Goal: Information Seeking & Learning: Learn about a topic

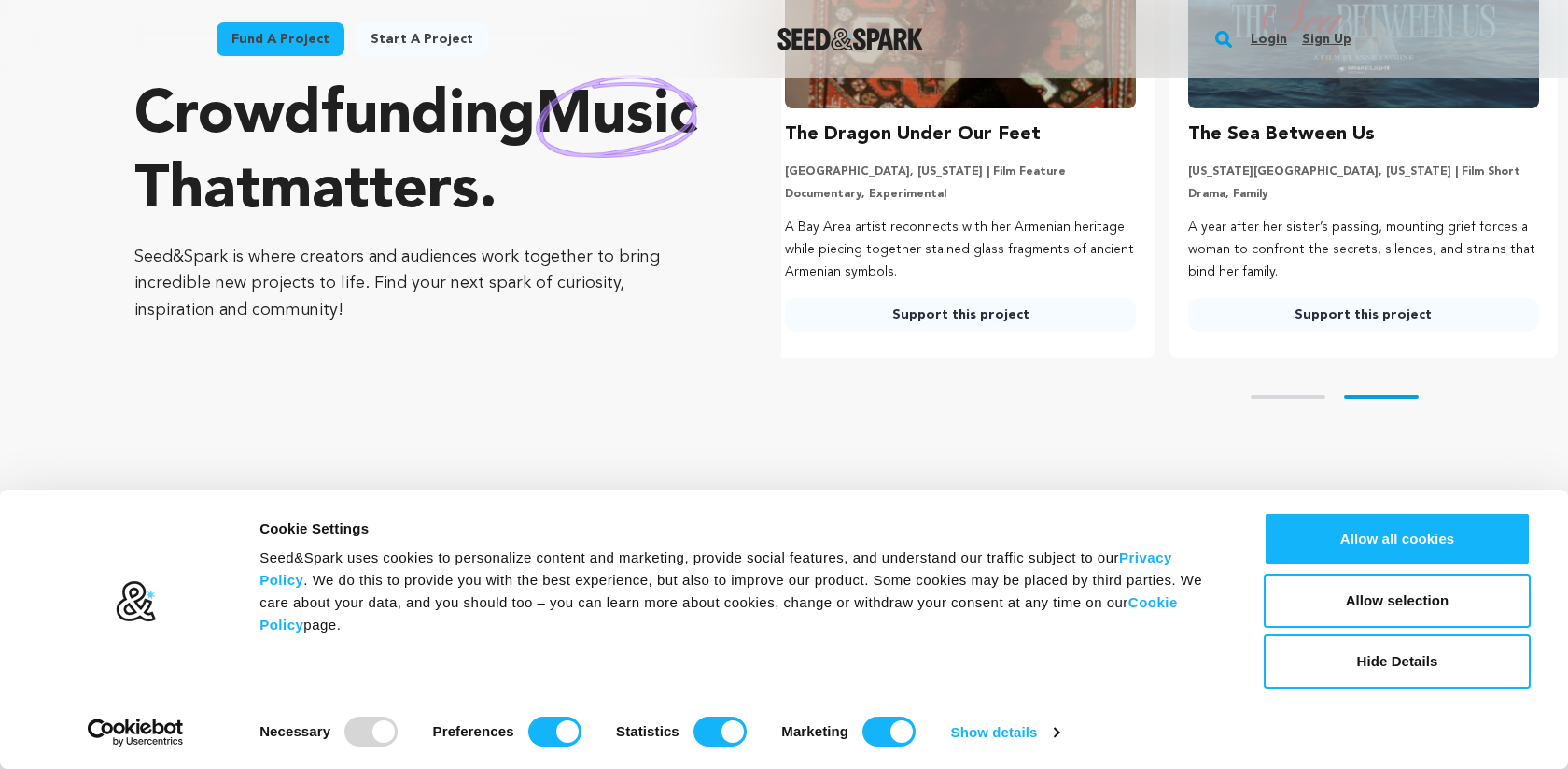
scroll to position [229, 0]
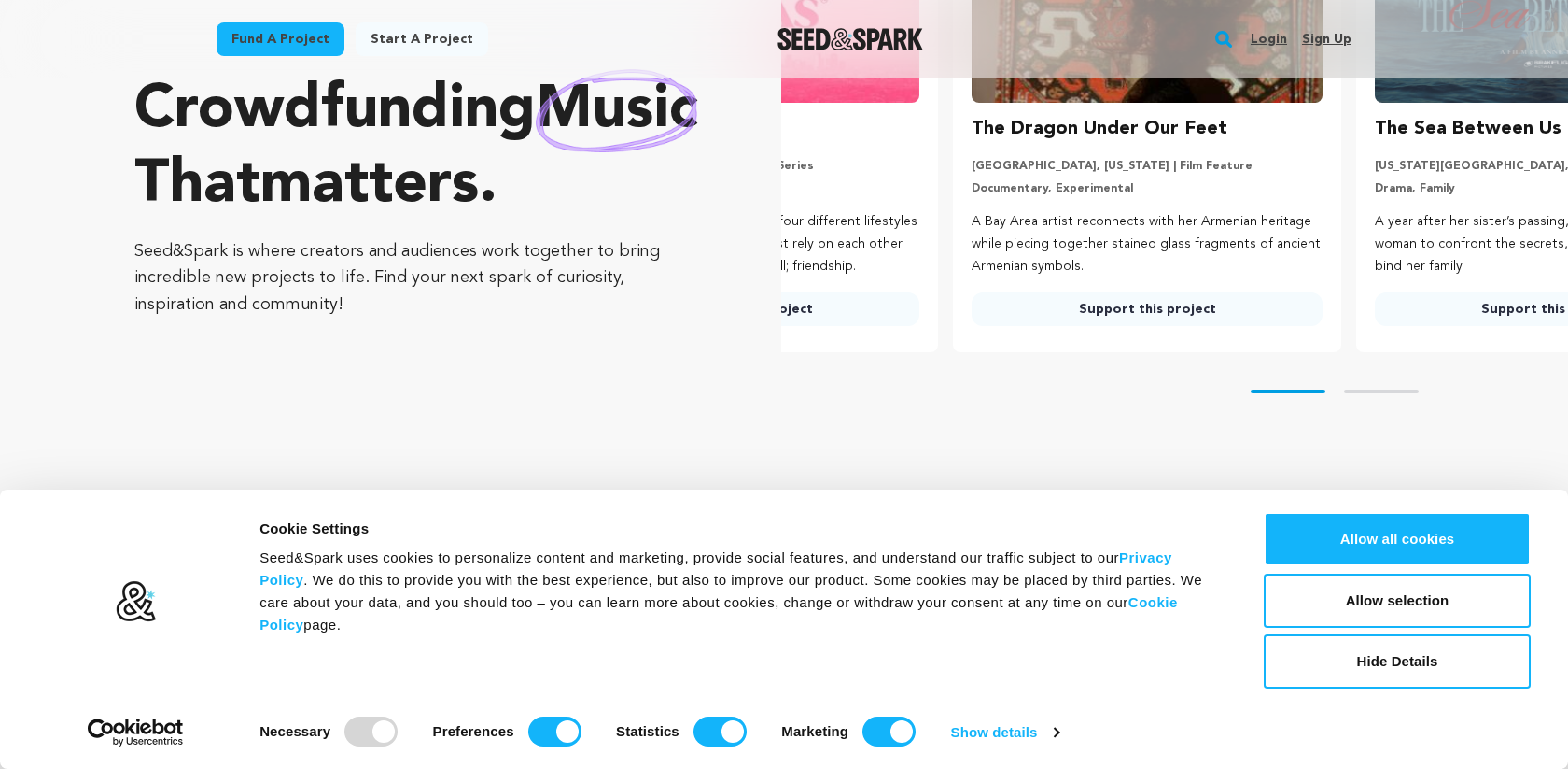
click at [280, 35] on link "Fund a project" at bounding box center [281, 39] width 128 height 33
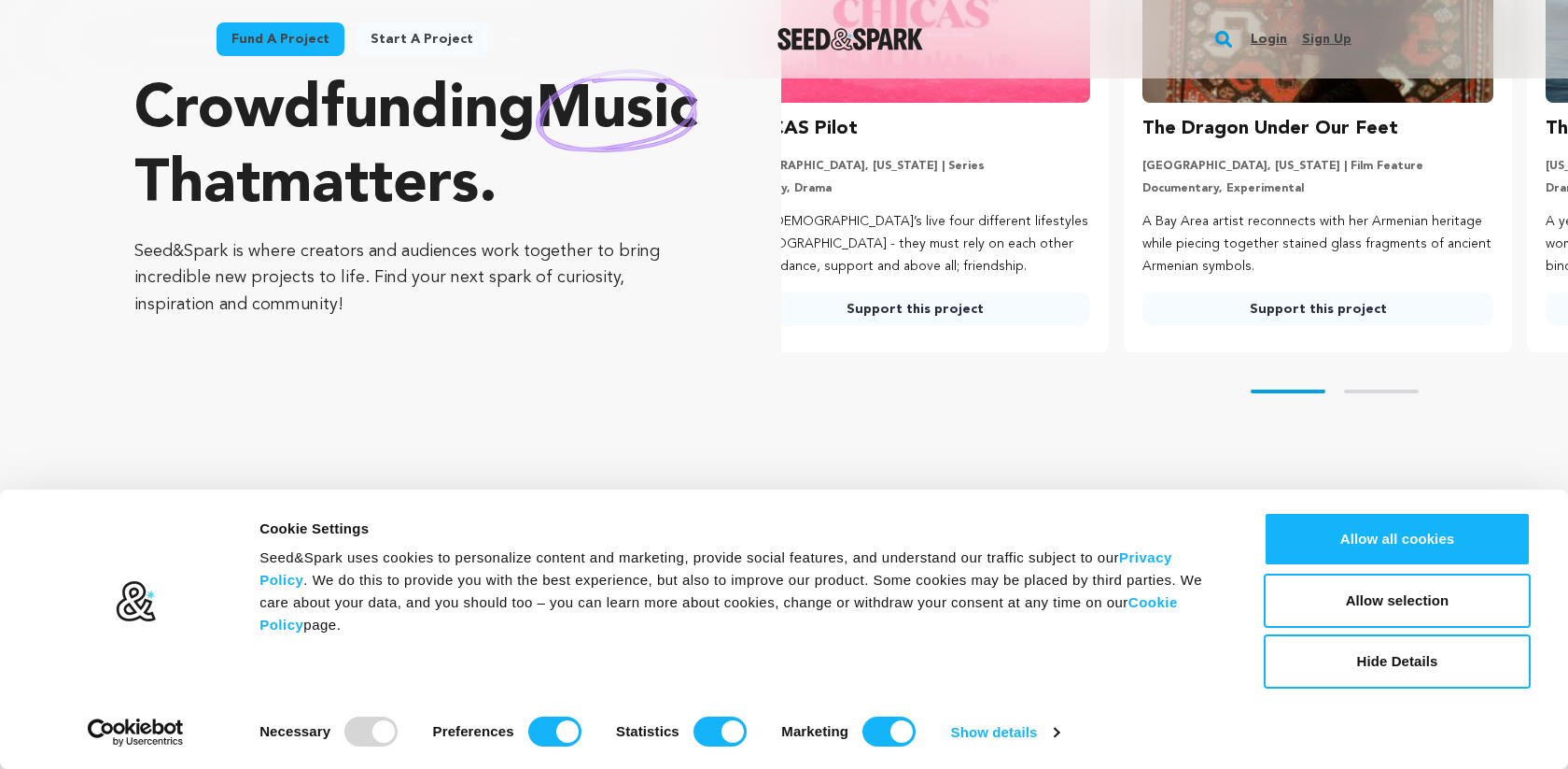
scroll to position [0, 0]
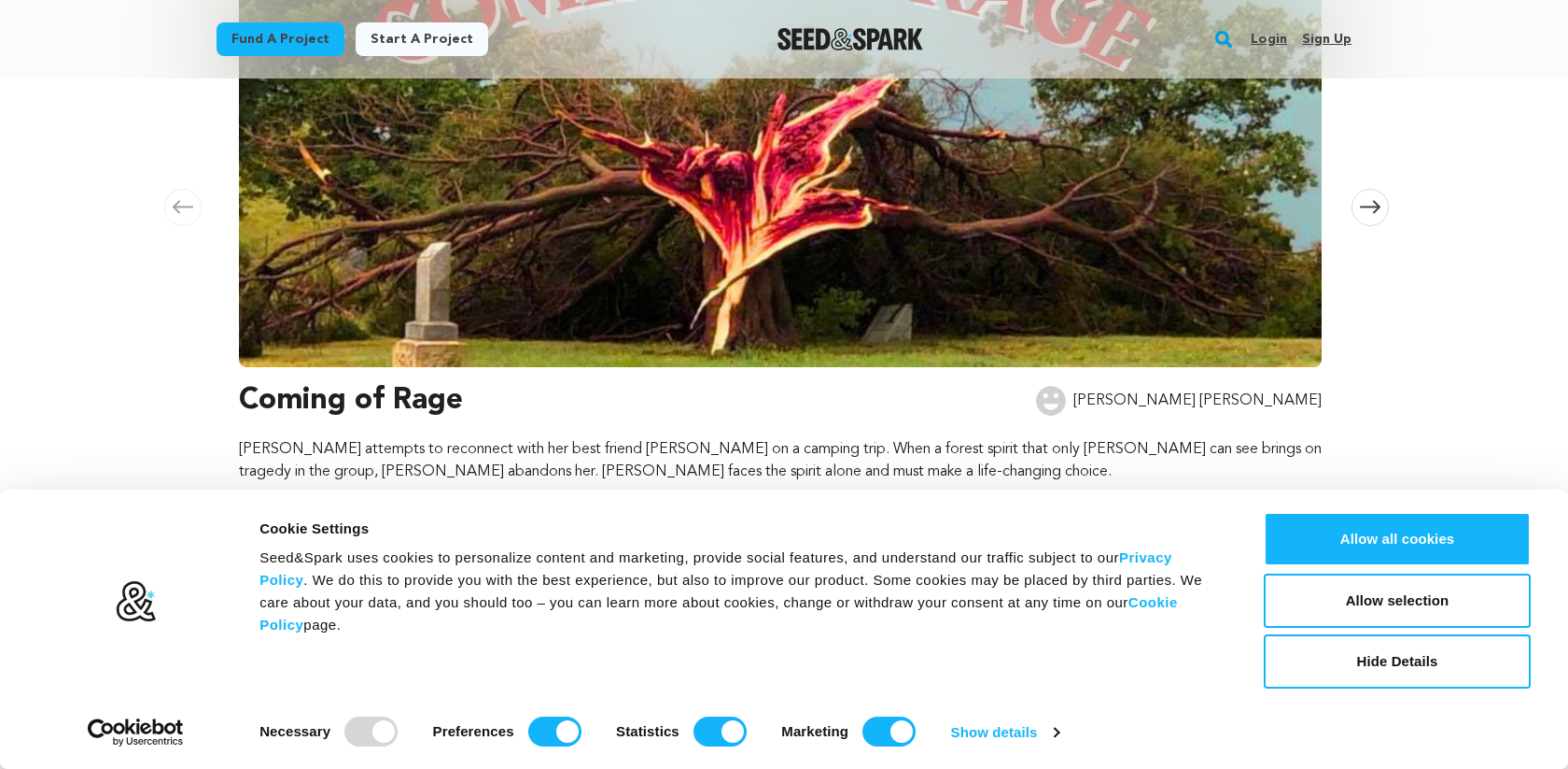
scroll to position [451, 0]
click at [1398, 670] on button "Hide Details" at bounding box center [1397, 661] width 267 height 54
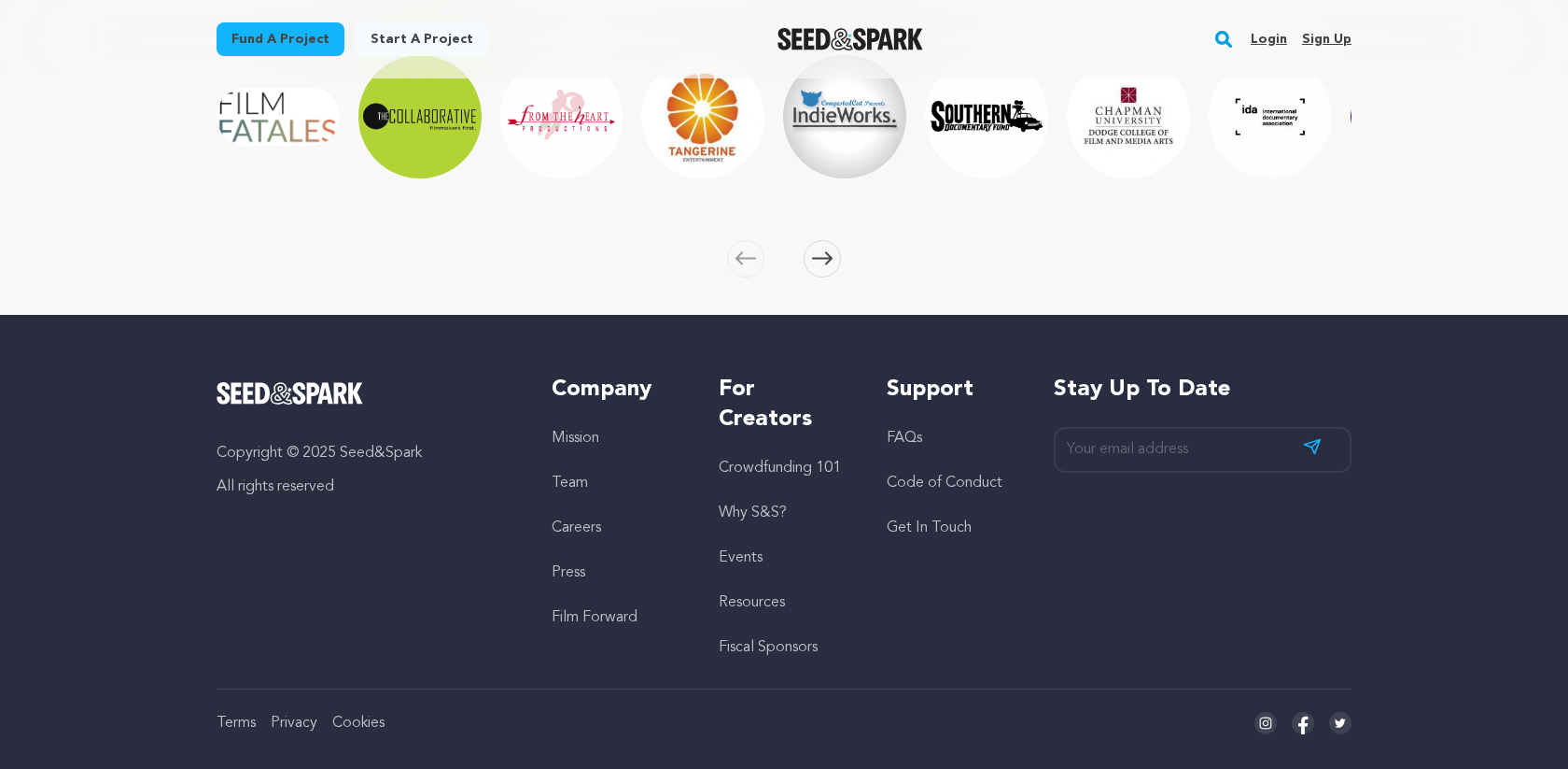
scroll to position [2967, 0]
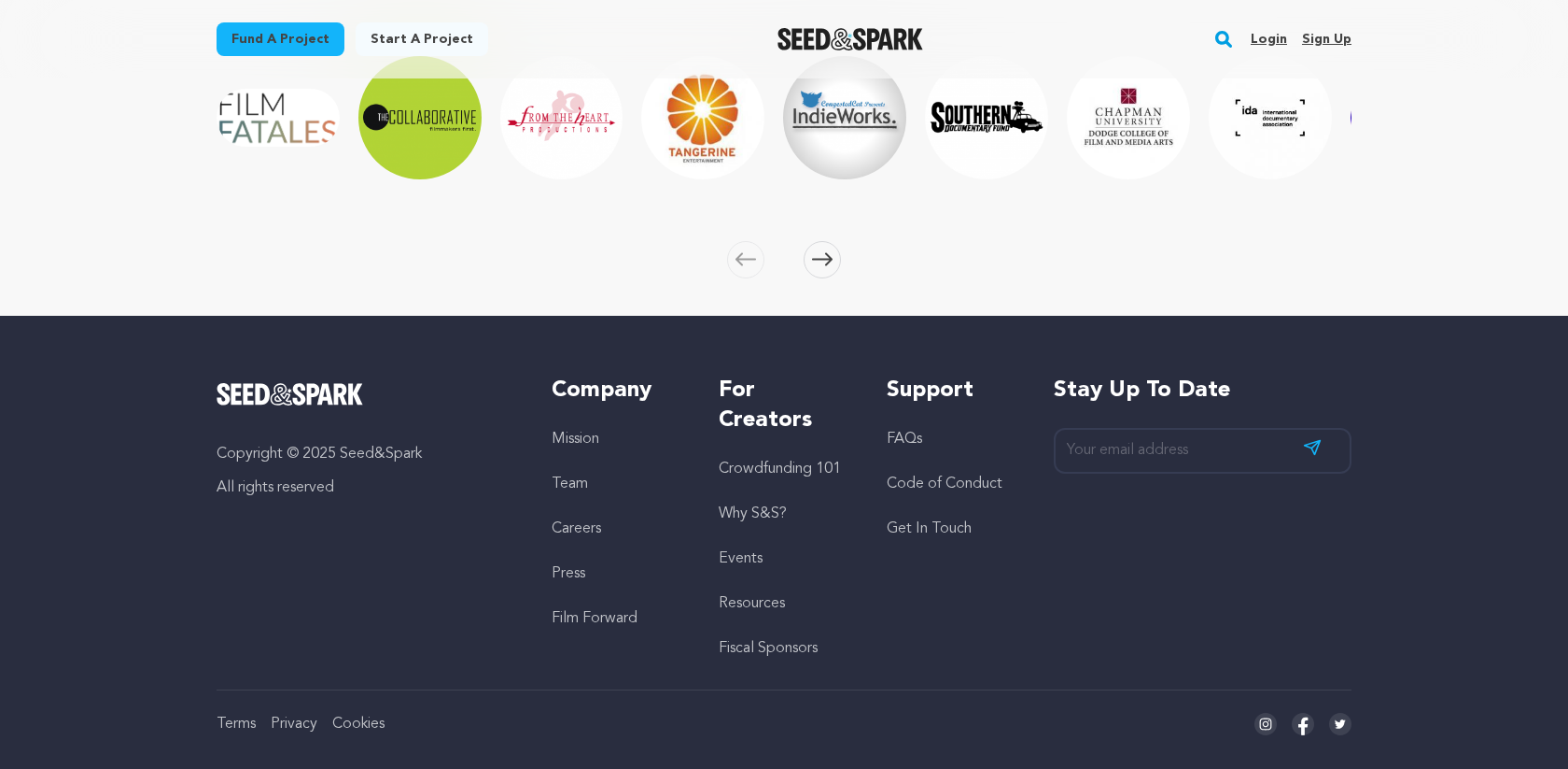
click at [580, 520] on li "Careers" at bounding box center [617, 528] width 130 height 23
click at [573, 534] on link "Careers" at bounding box center [577, 528] width 49 height 15
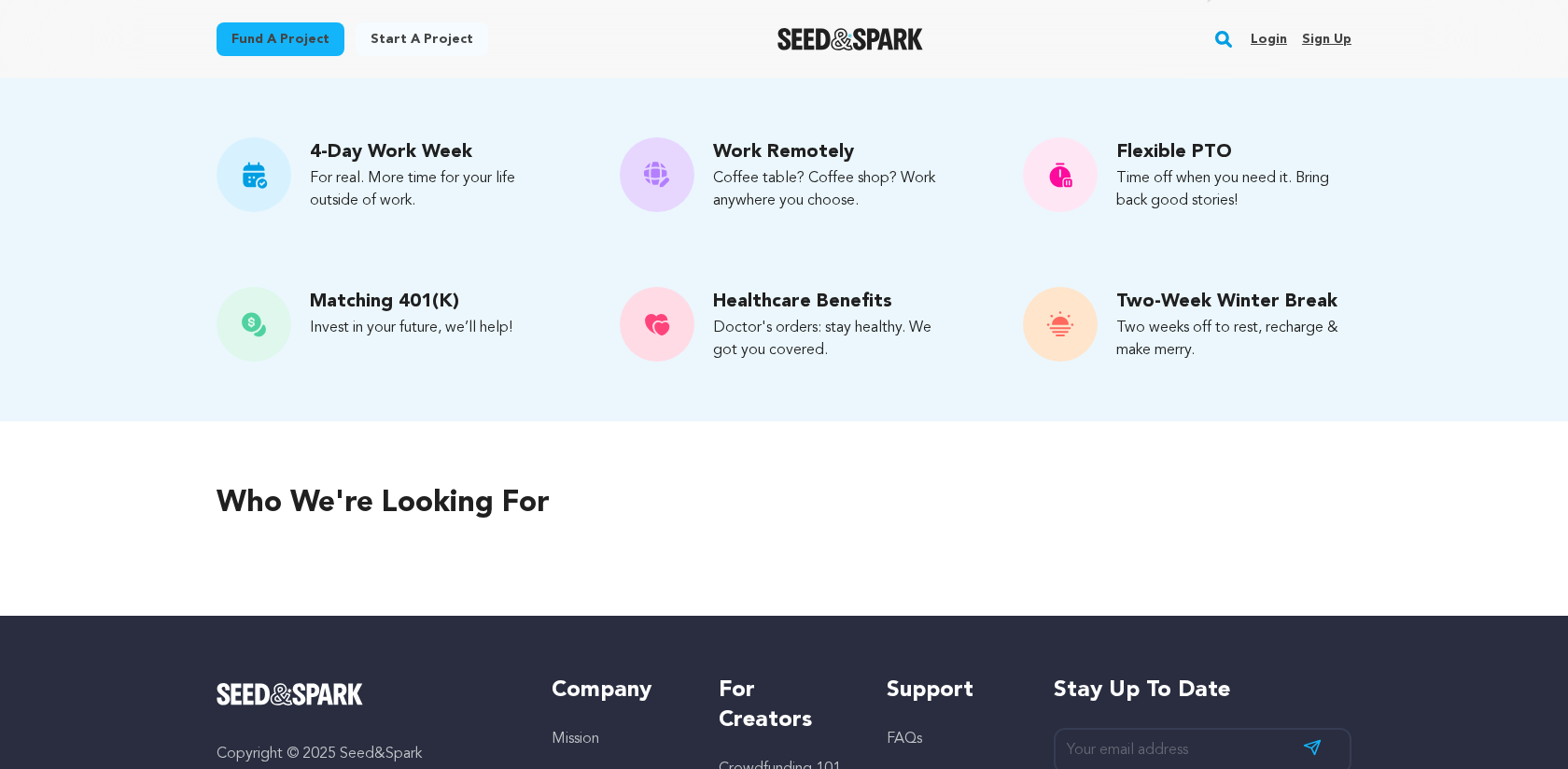
scroll to position [807, 0]
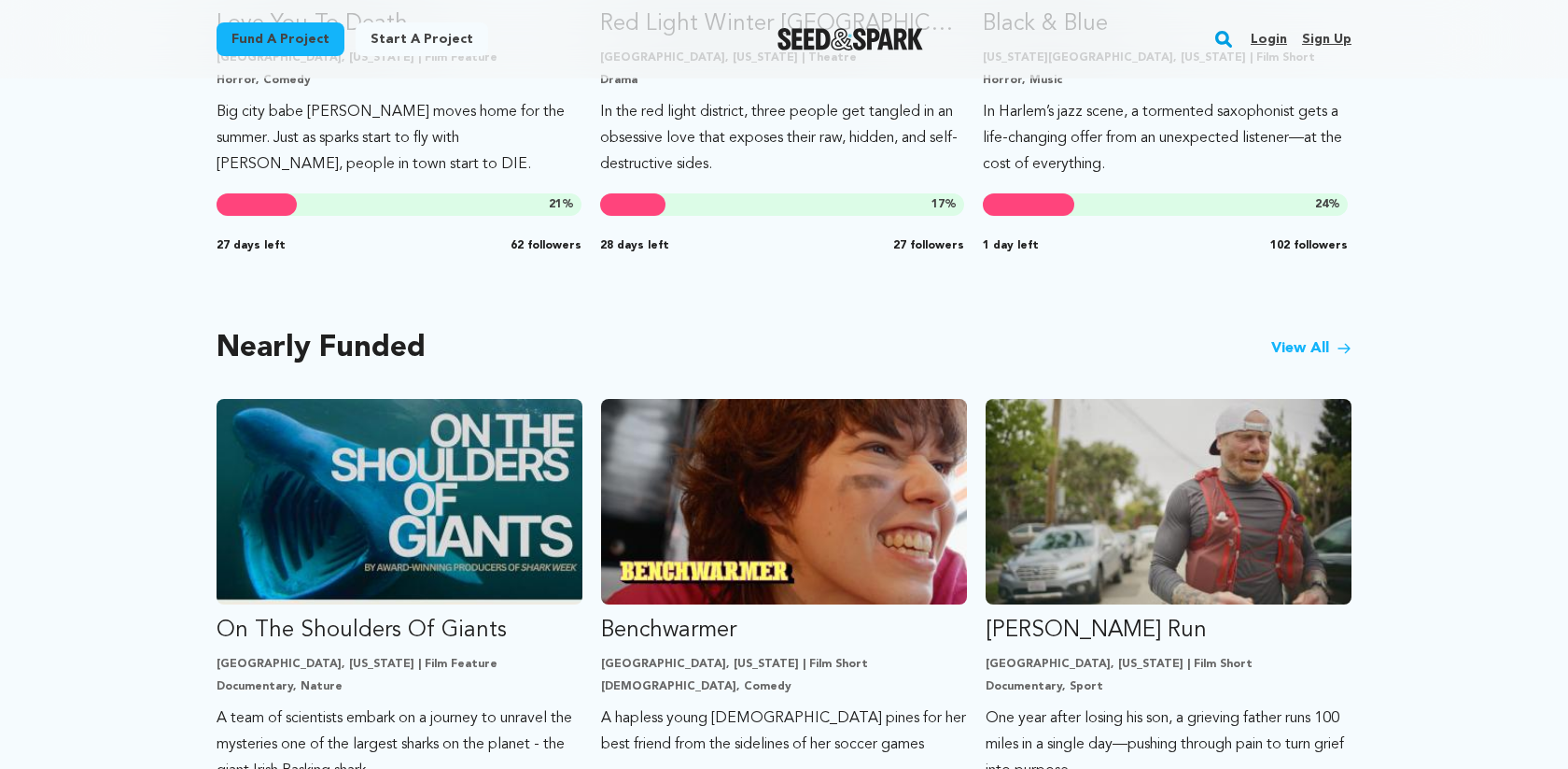
scroll to position [1349, 0]
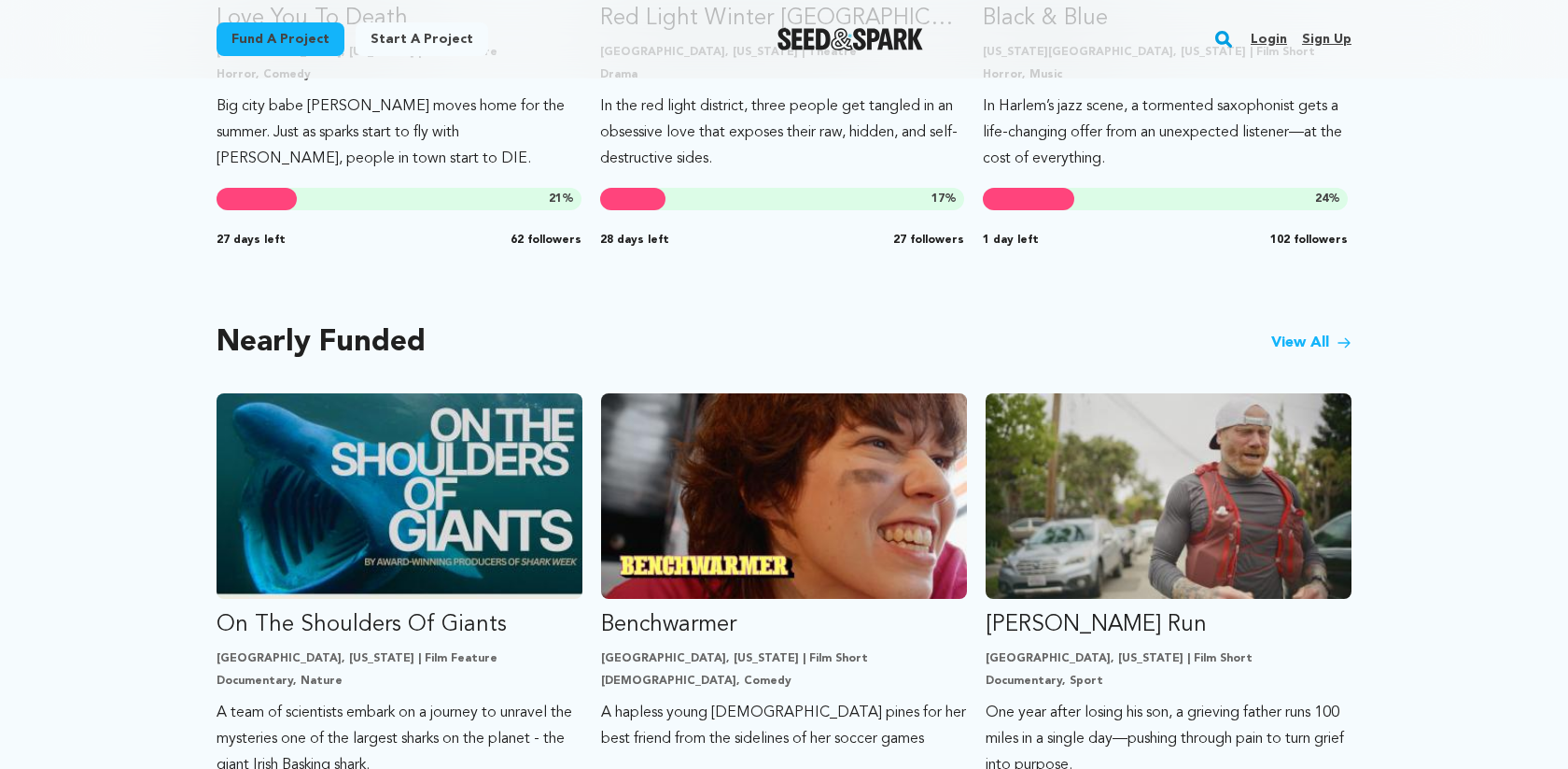
click at [1339, 341] on icon at bounding box center [1344, 342] width 15 height 15
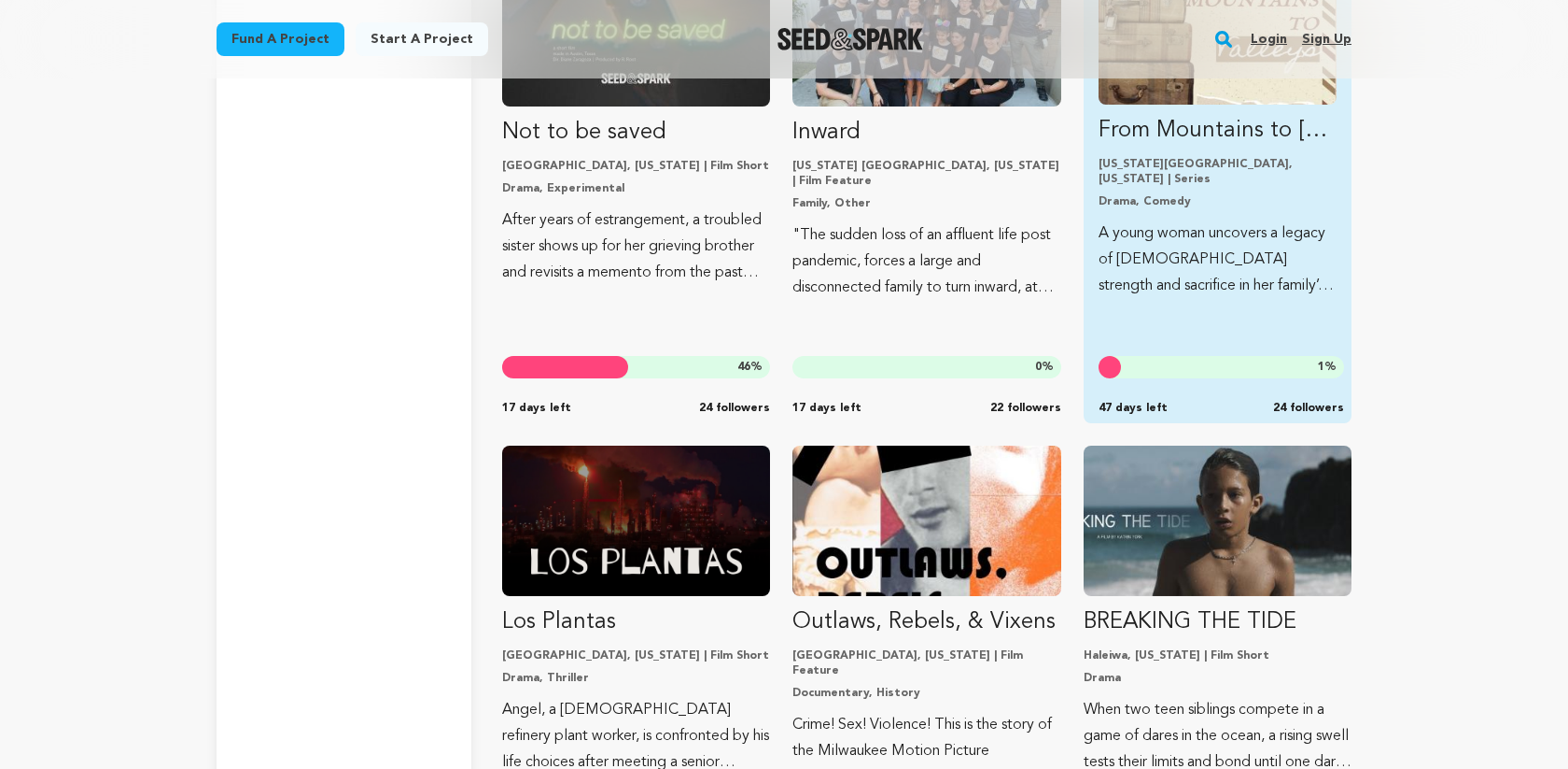
scroll to position [10304, 0]
